Goal: Information Seeking & Learning: Compare options

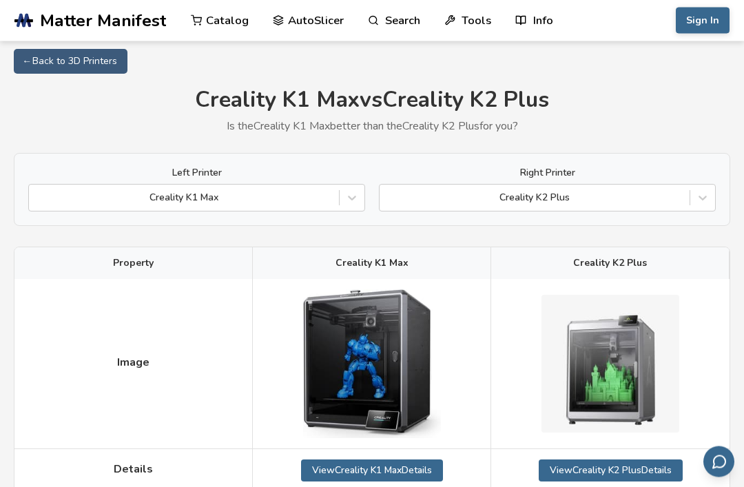
scroll to position [3, 0]
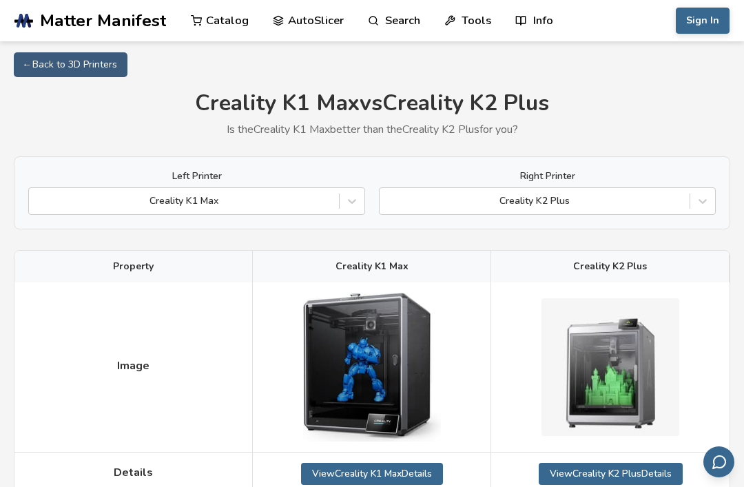
click at [629, 378] on img at bounding box center [610, 367] width 138 height 138
click at [630, 468] on link "View Creality K2 Plus Details" at bounding box center [610, 474] width 144 height 22
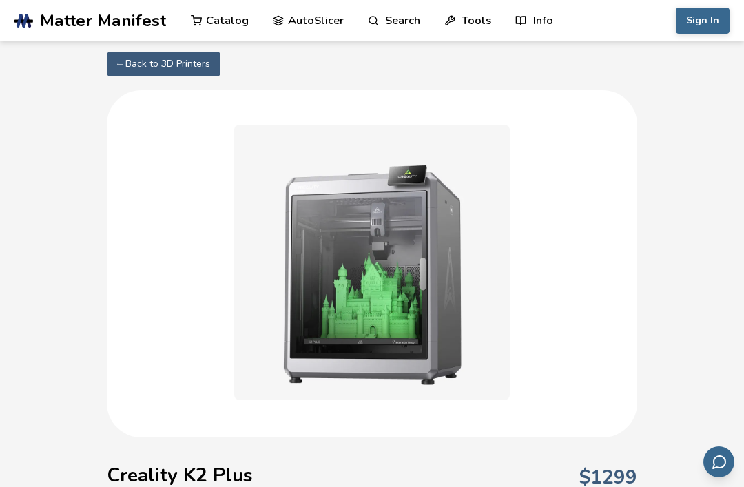
click at [165, 64] on link "← Back to 3D Printers" at bounding box center [164, 64] width 114 height 25
select select "**********"
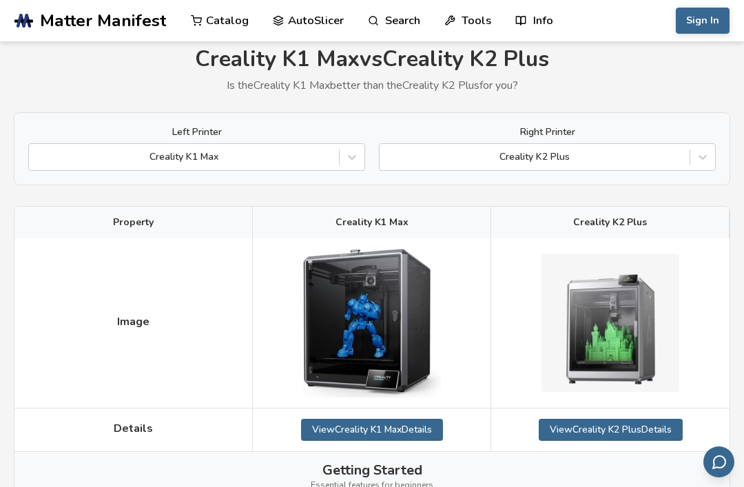
click at [368, 439] on link "View Creality K1 Max Details" at bounding box center [372, 430] width 142 height 22
